Goal: Find specific page/section: Find specific page/section

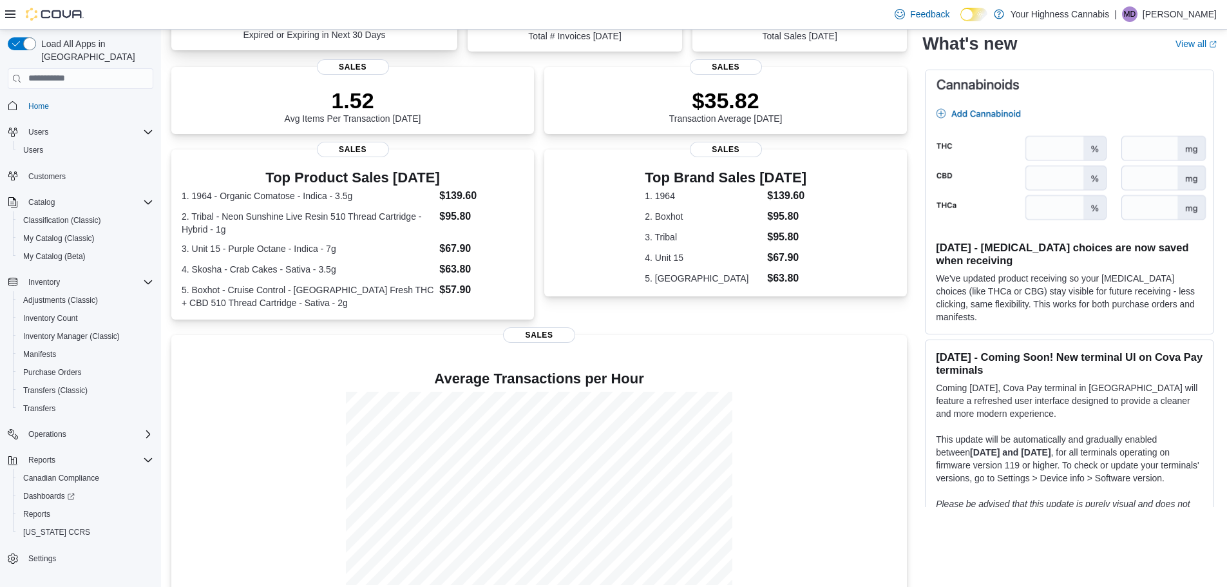
scroll to position [167, 0]
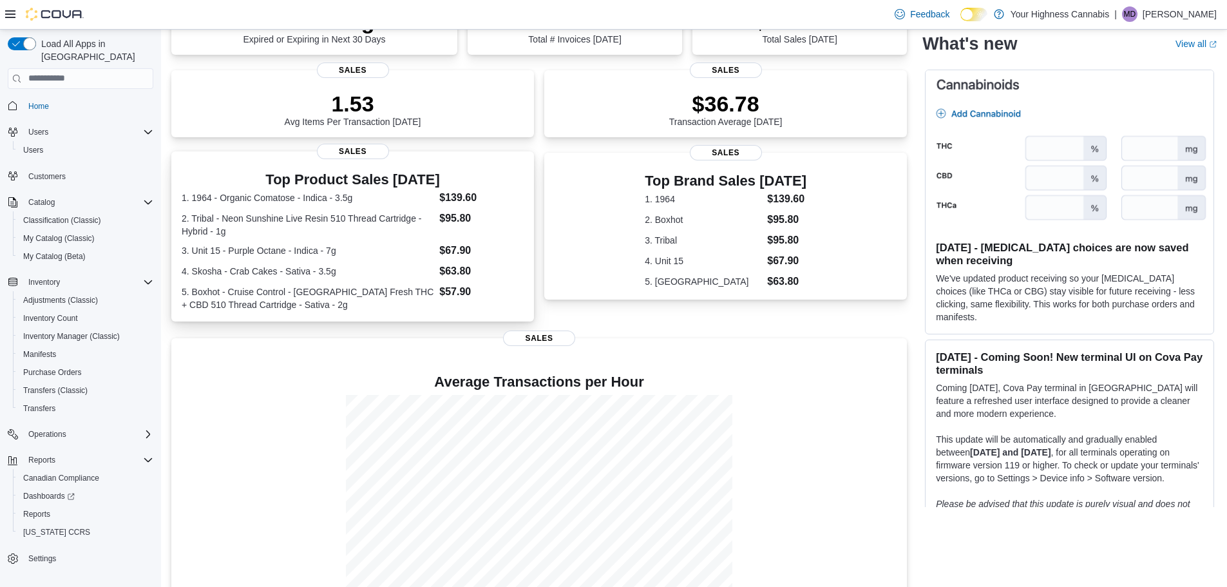
scroll to position [167, 0]
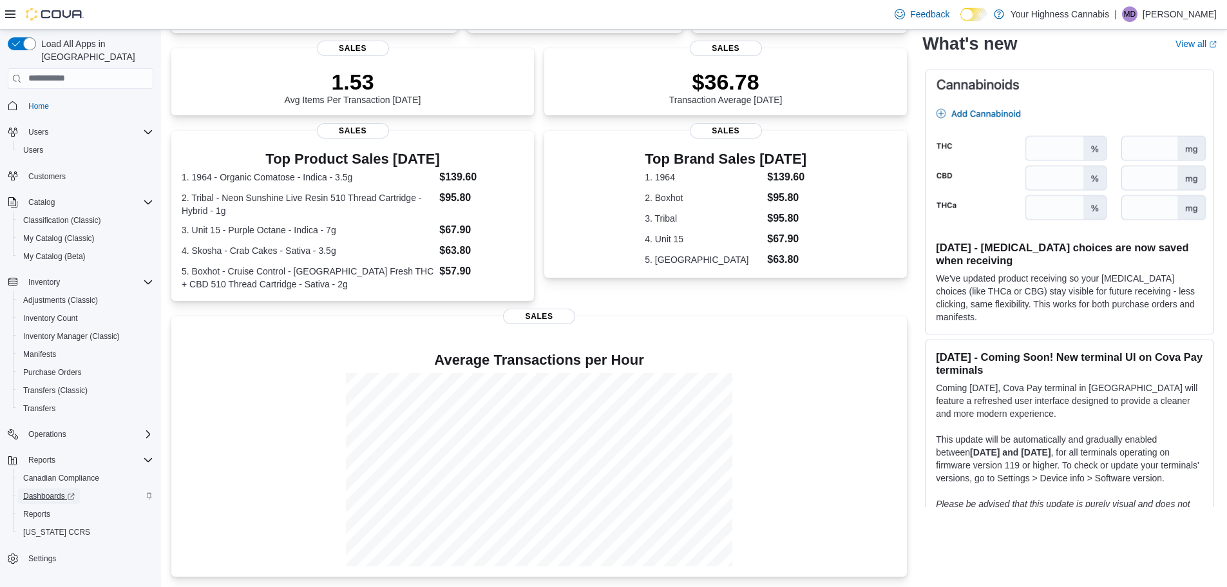
click at [59, 491] on span "Dashboards" at bounding box center [49, 496] width 52 height 10
